Goal: Information Seeking & Learning: Learn about a topic

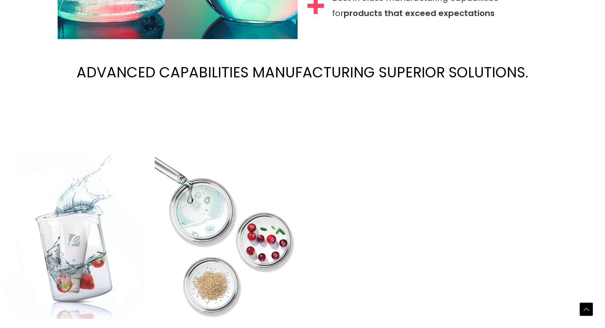
scroll to position [1722, 0]
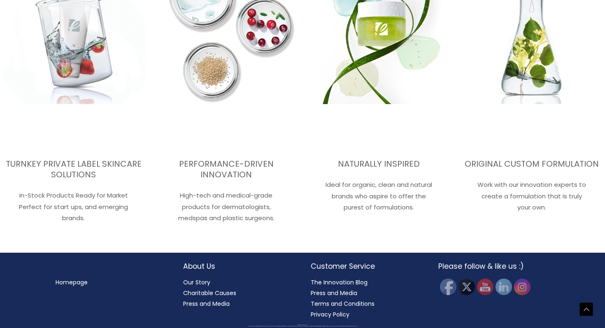
click at [197, 279] on link "Our Story" at bounding box center [196, 282] width 27 height 8
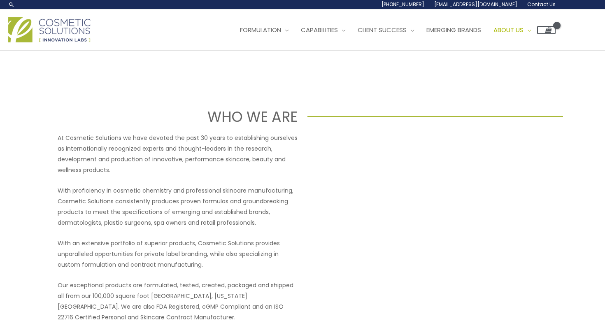
click at [281, 28] on span "Formulation" at bounding box center [260, 30] width 41 height 9
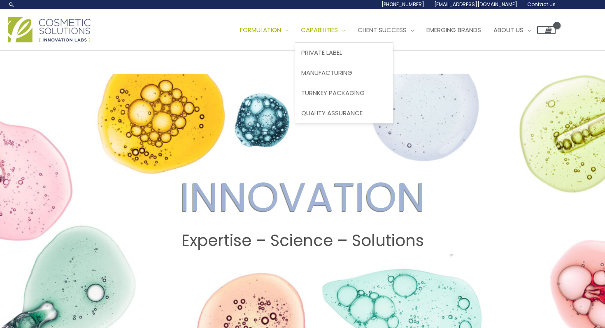
click at [340, 36] on link "Capabilities" at bounding box center [322, 30] width 57 height 25
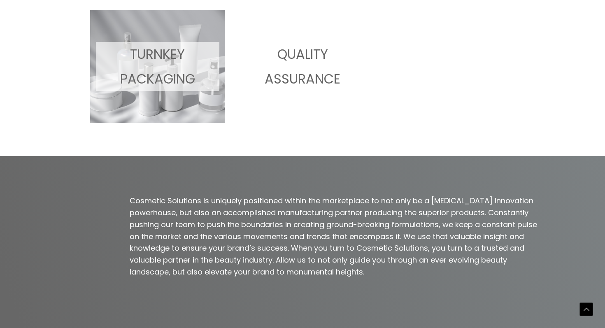
scroll to position [699, 0]
